Goal: Task Accomplishment & Management: Complete application form

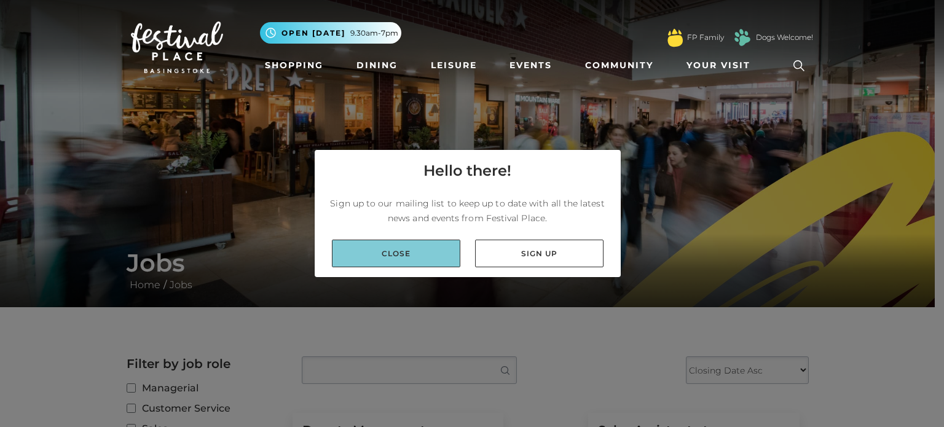
click at [417, 251] on link "Close" at bounding box center [396, 254] width 128 height 28
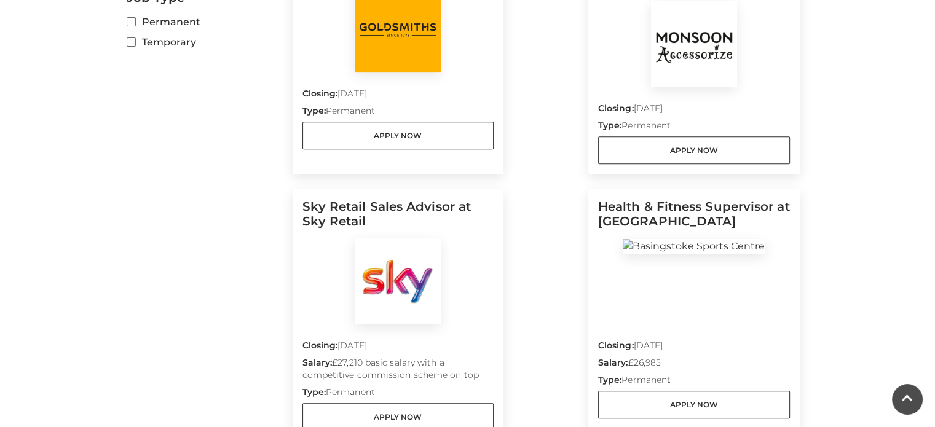
scroll to position [492, 0]
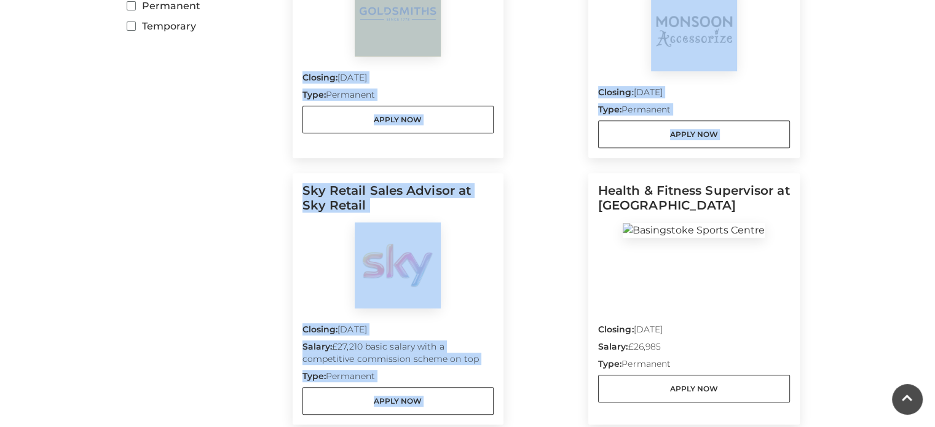
drag, startPoint x: 595, startPoint y: 176, endPoint x: 810, endPoint y: 171, distance: 215.1
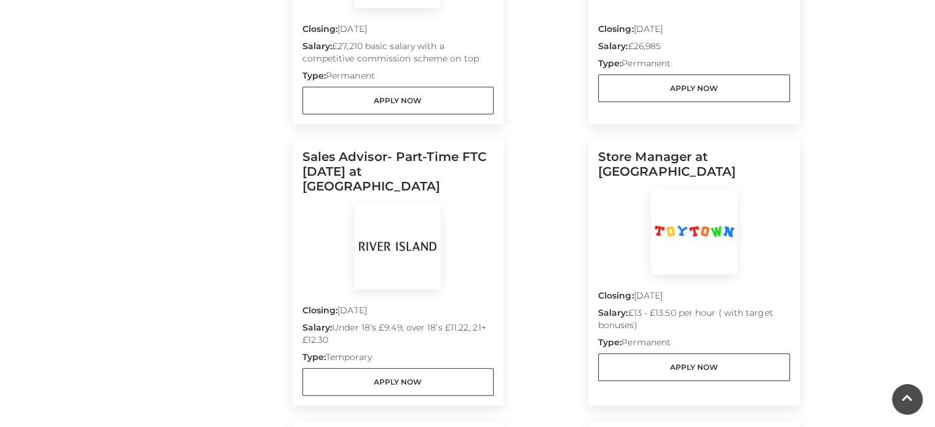
scroll to position [860, 0]
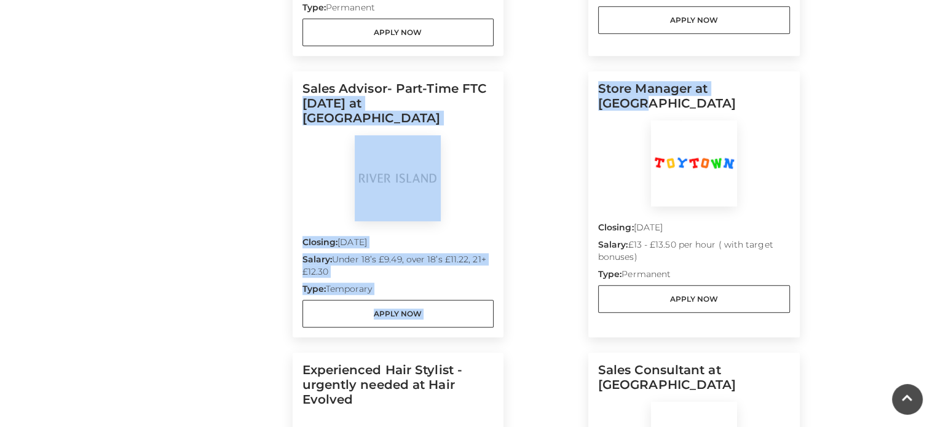
drag, startPoint x: 528, startPoint y: 79, endPoint x: 756, endPoint y: 105, distance: 228.8
click at [756, 105] on div "Deputy Manager at [GEOGRAPHIC_DATA] Closing: [DATE] Type: Permanent Apply Now S…" at bounding box center [545, 333] width 507 height 1589
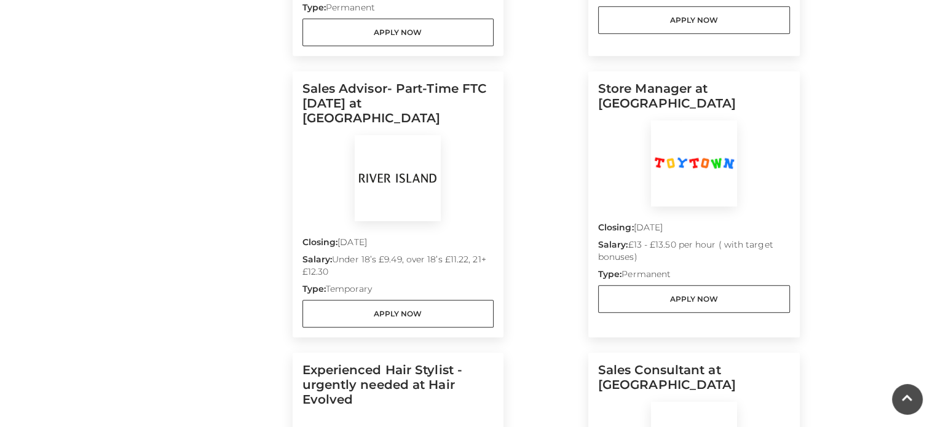
click at [811, 113] on div "Filter Results Search Job Search Filter by job role Sales Positions Managerial …" at bounding box center [554, 297] width 525 height 1602
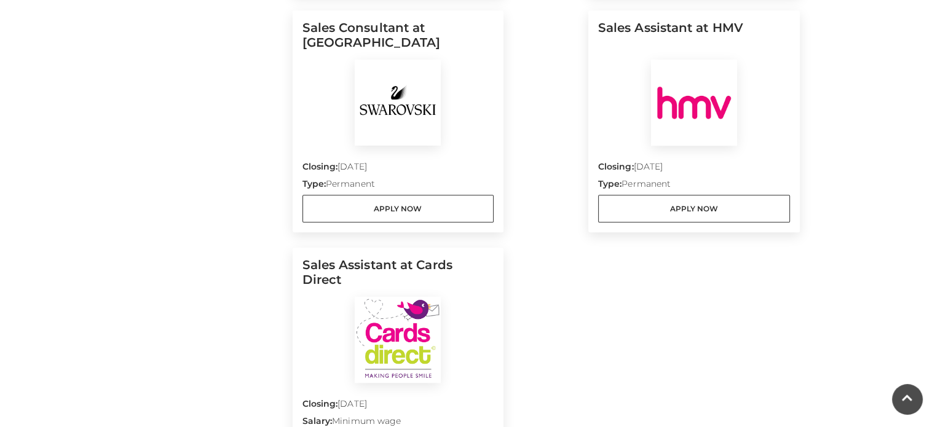
scroll to position [1475, 0]
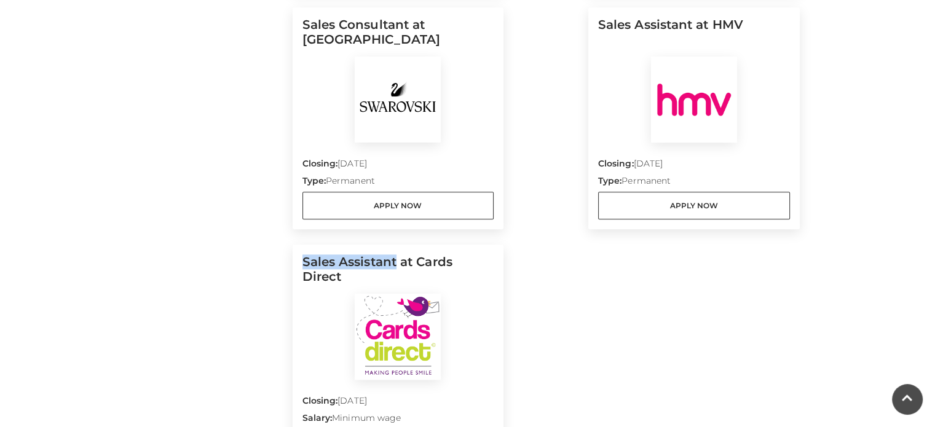
drag, startPoint x: 292, startPoint y: 221, endPoint x: 397, endPoint y: 228, distance: 104.7
click at [396, 245] on div "Sales Assistant at Cards Direct Closing: [DATE] Salary: Minimum wage Type: Perm…" at bounding box center [397, 364] width 211 height 239
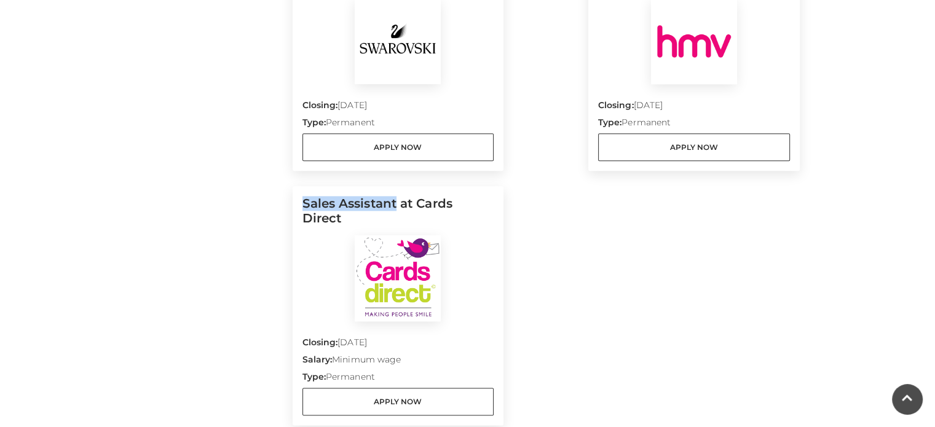
scroll to position [1536, 0]
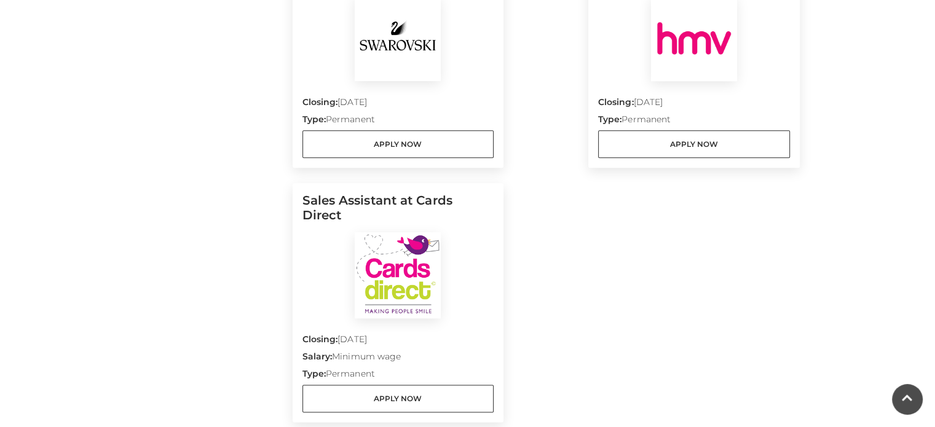
drag, startPoint x: 407, startPoint y: 168, endPoint x: 477, endPoint y: 187, distance: 72.2
click at [477, 193] on h5 "Sales Assistant at Cards Direct" at bounding box center [398, 212] width 192 height 39
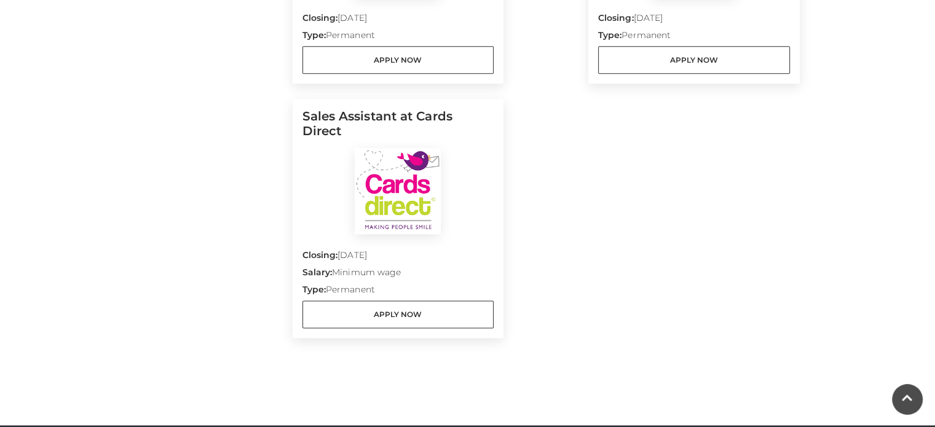
scroll to position [1659, 0]
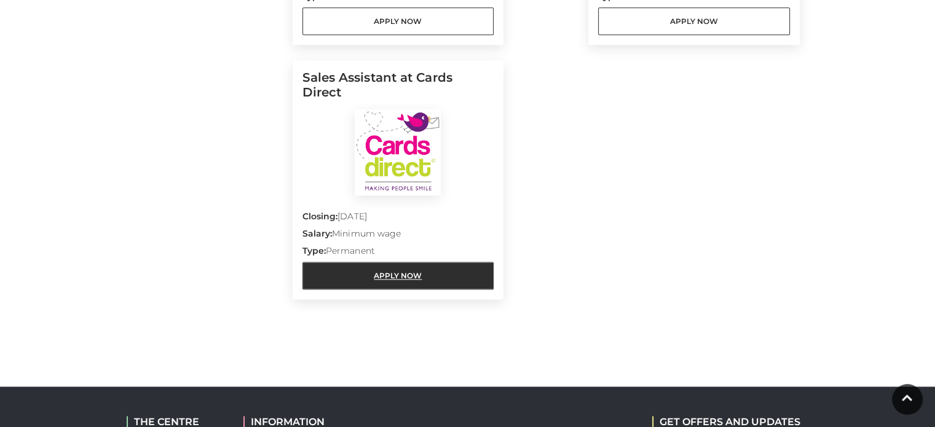
click at [440, 262] on link "Apply Now" at bounding box center [398, 276] width 192 height 28
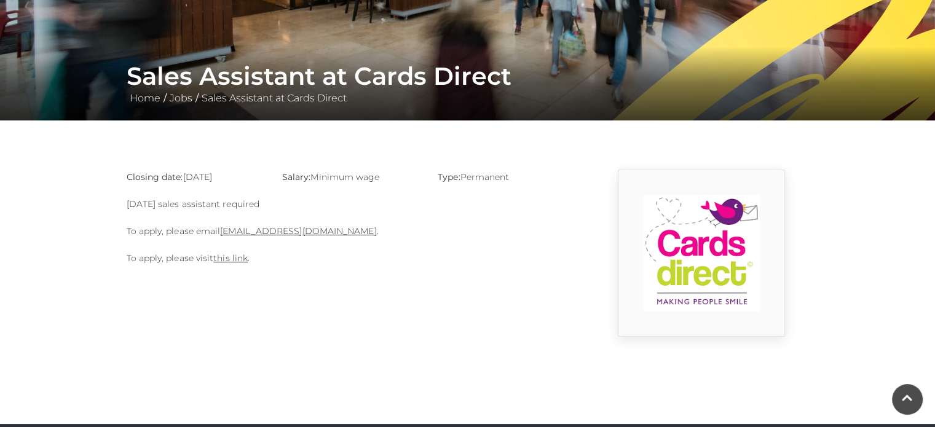
scroll to position [184, 0]
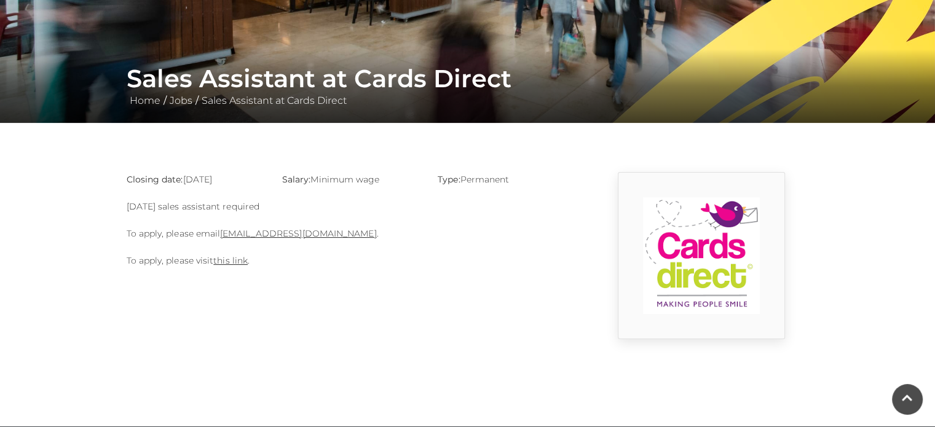
drag, startPoint x: 396, startPoint y: 181, endPoint x: 299, endPoint y: 176, distance: 97.2
click at [299, 176] on p "Salary: Minimum wage" at bounding box center [350, 179] width 137 height 15
click at [463, 187] on div "Type: Permanent" at bounding box center [505, 185] width 155 height 27
drag, startPoint x: 493, startPoint y: 174, endPoint x: 502, endPoint y: 175, distance: 8.7
click at [502, 175] on main "Sales Assistant at Cards Direct Home / Jobs / Sales Assistant at Cards Direct C…" at bounding box center [467, 77] width 935 height 523
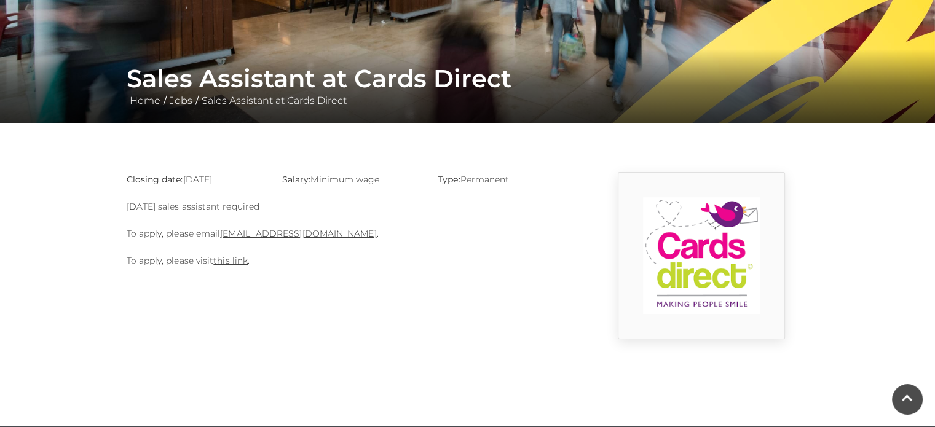
click at [200, 179] on p "Closing date: 31-08-2025" at bounding box center [195, 179] width 137 height 15
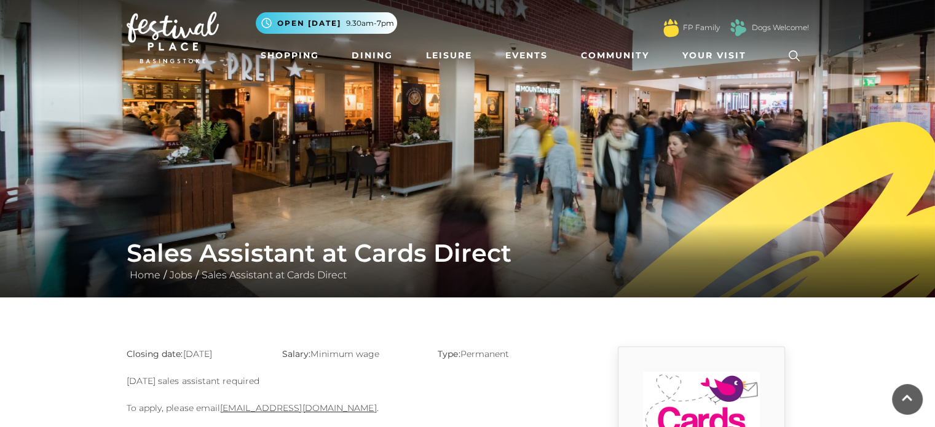
scroll to position [0, 0]
